Goal: Find specific page/section: Find specific page/section

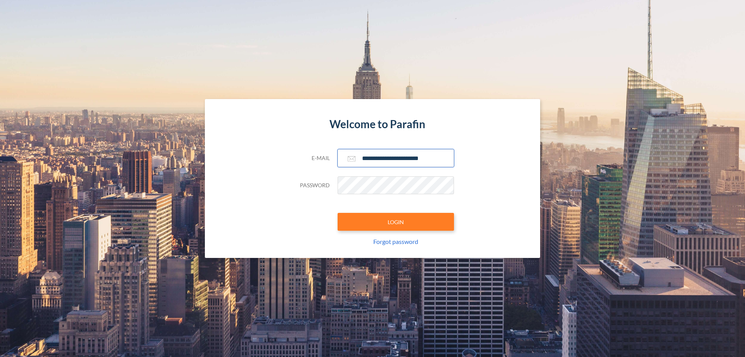
type input "**********"
click at [396, 222] on button "LOGIN" at bounding box center [396, 222] width 116 height 18
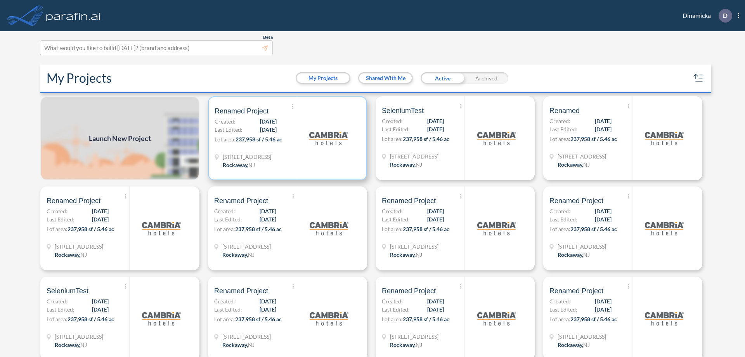
scroll to position [2, 0]
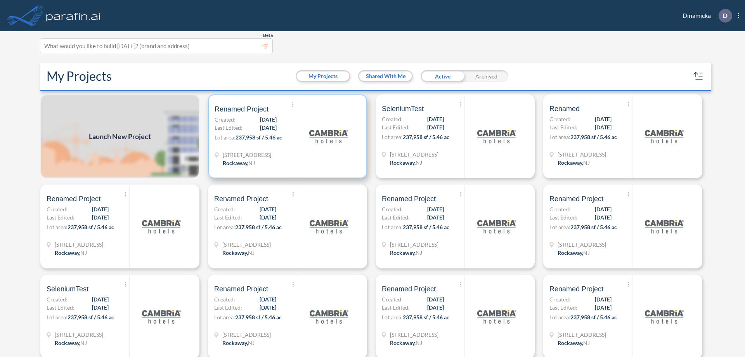
click at [286, 136] on p "Lot area: 237,958 sf / 5.46 ac" at bounding box center [256, 138] width 82 height 11
